Goal: Go to known website: Access a specific website the user already knows

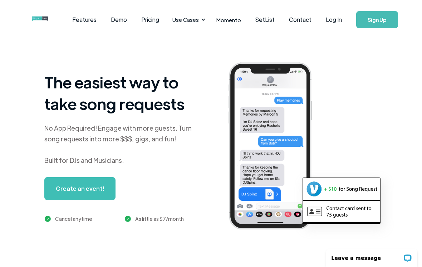
click at [333, 21] on link "Log In" at bounding box center [334, 19] width 30 height 25
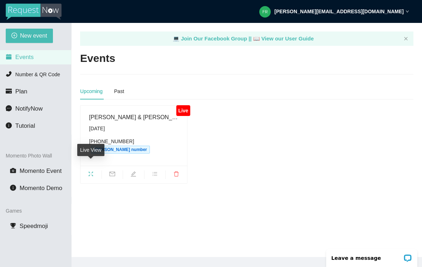
click at [88, 171] on span "fullscreen" at bounding box center [91, 175] width 21 height 8
